Goal: Navigation & Orientation: Find specific page/section

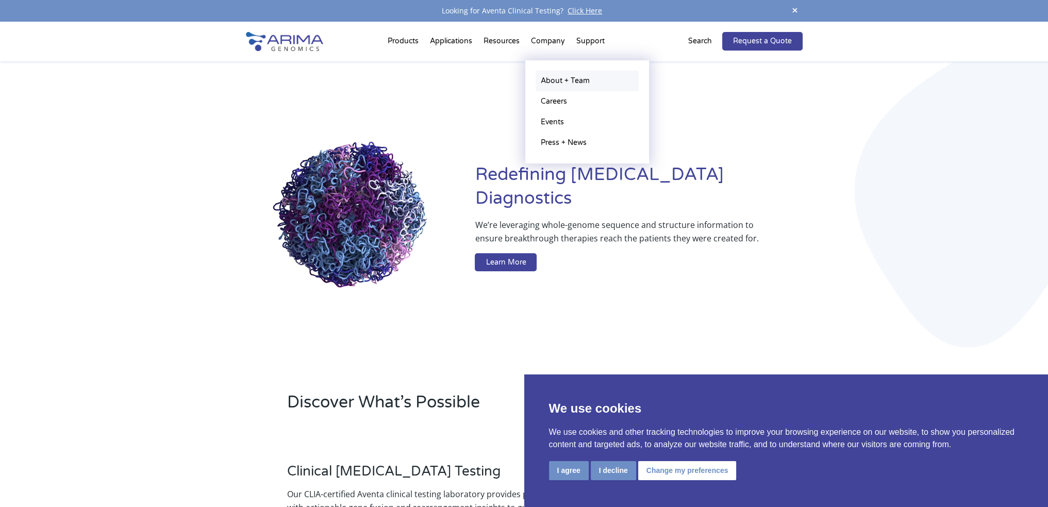
click at [568, 82] on link "About + Team" at bounding box center [587, 81] width 103 height 21
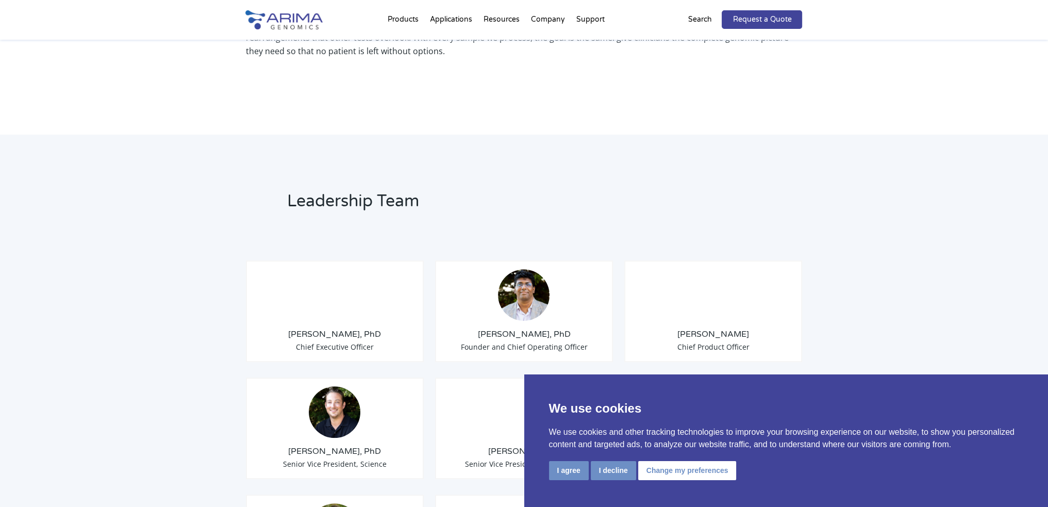
scroll to position [664, 0]
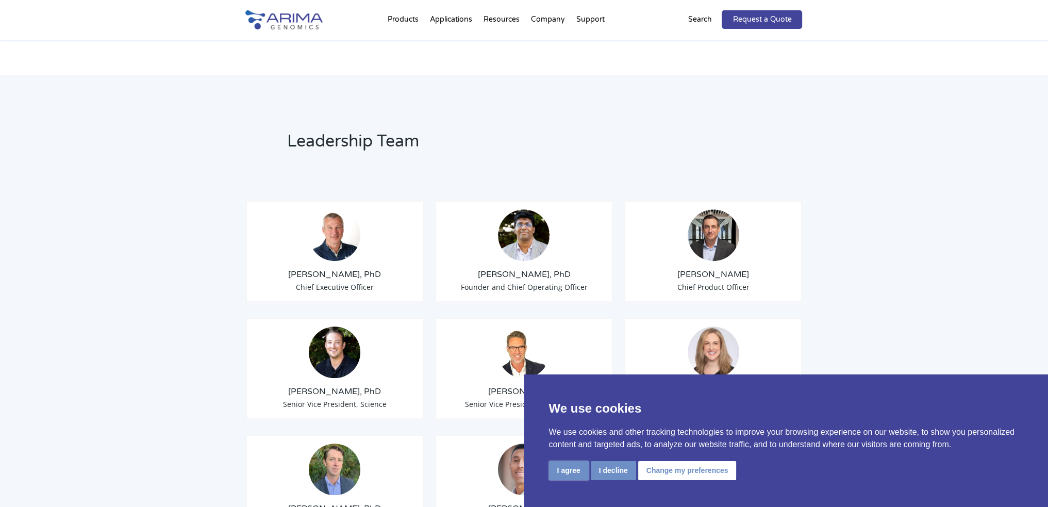
click at [575, 470] on button "I agree" at bounding box center [569, 470] width 40 height 19
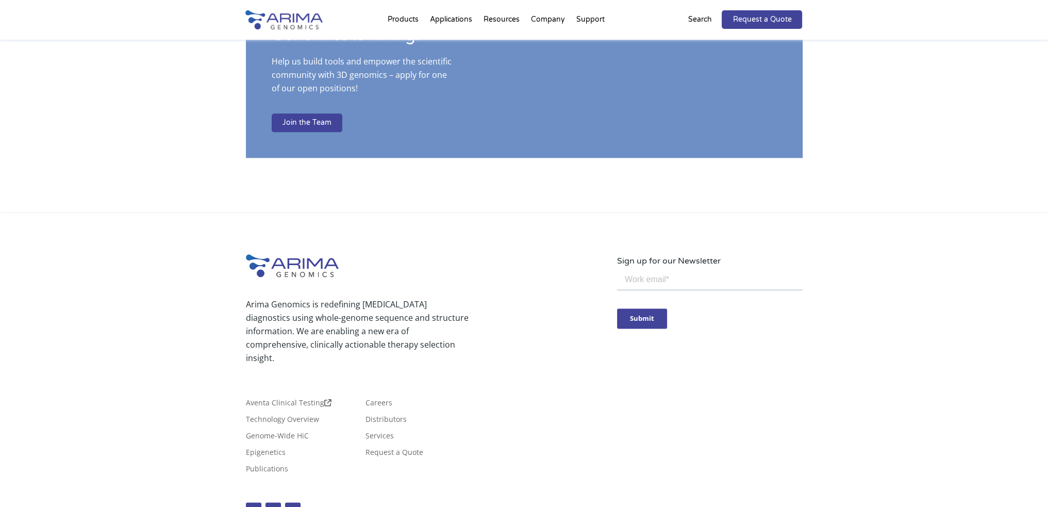
scroll to position [1737, 0]
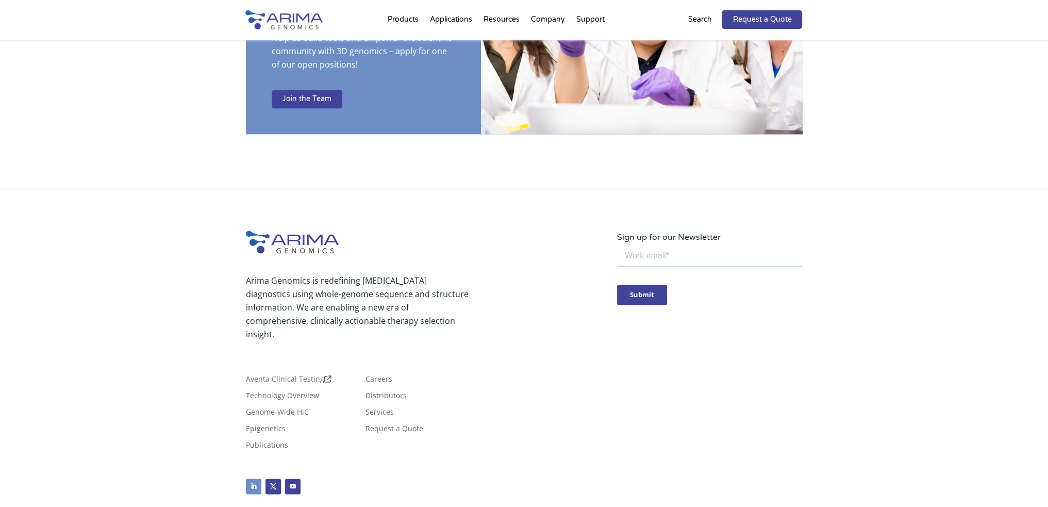
click at [254, 478] on link "Follow" at bounding box center [253, 485] width 15 height 15
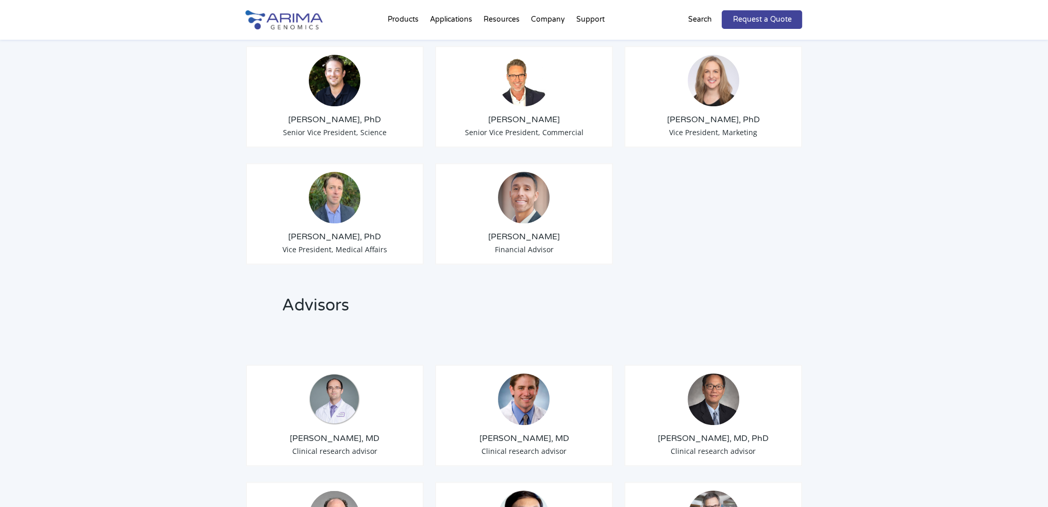
scroll to position [793, 0]
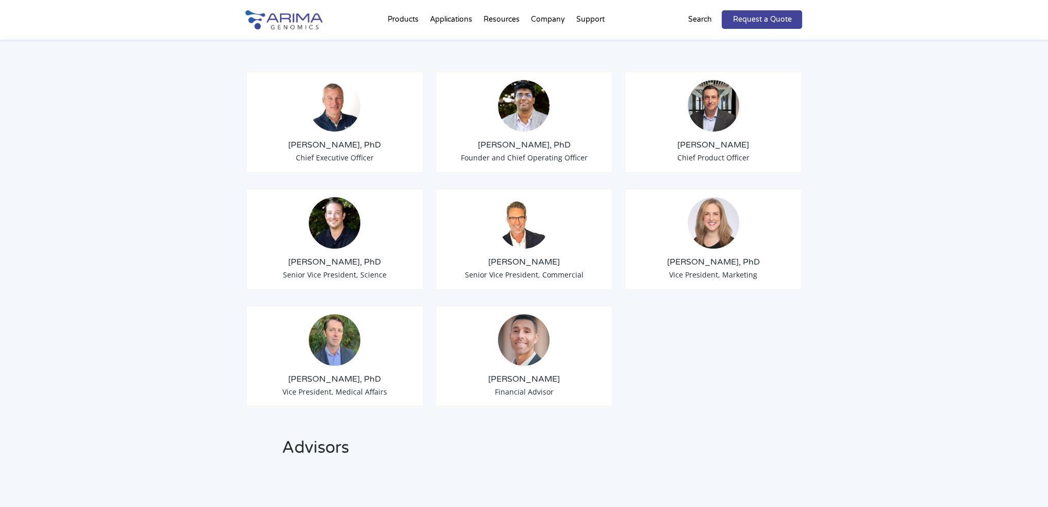
click at [517, 139] on h3 "[PERSON_NAME], PhD" at bounding box center [524, 144] width 161 height 11
click at [523, 92] on img at bounding box center [524, 106] width 52 height 52
click at [542, 139] on h3 "[PERSON_NAME], PhD" at bounding box center [524, 144] width 161 height 11
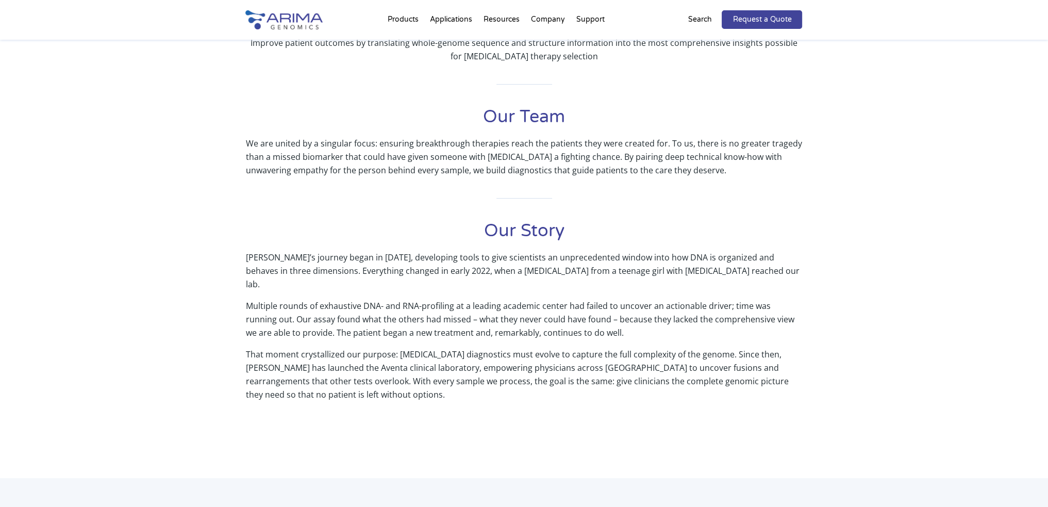
scroll to position [259, 0]
